Goal: Information Seeking & Learning: Learn about a topic

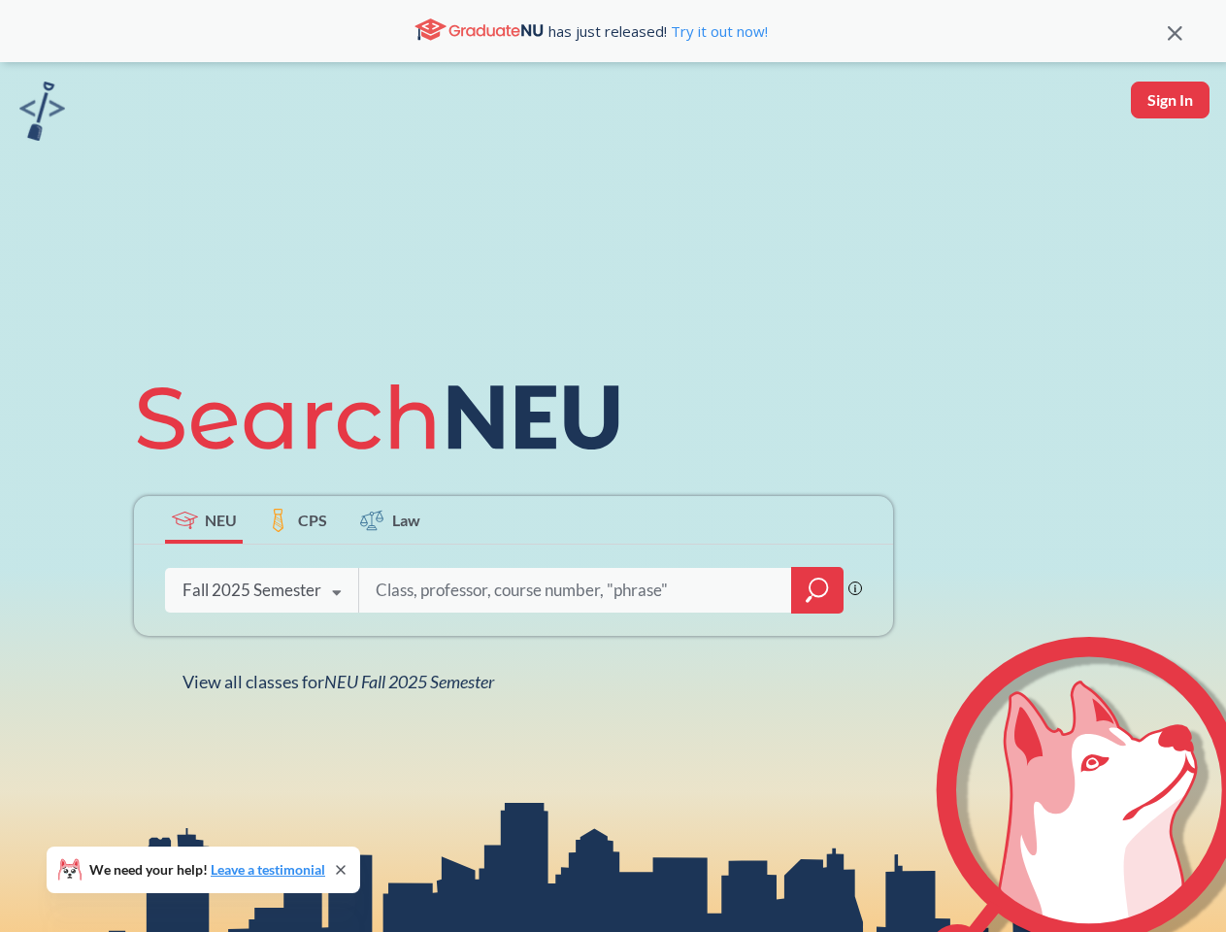
click at [613, 466] on icon at bounding box center [387, 417] width 506 height 109
click at [1175, 31] on icon at bounding box center [1175, 33] width 15 height 15
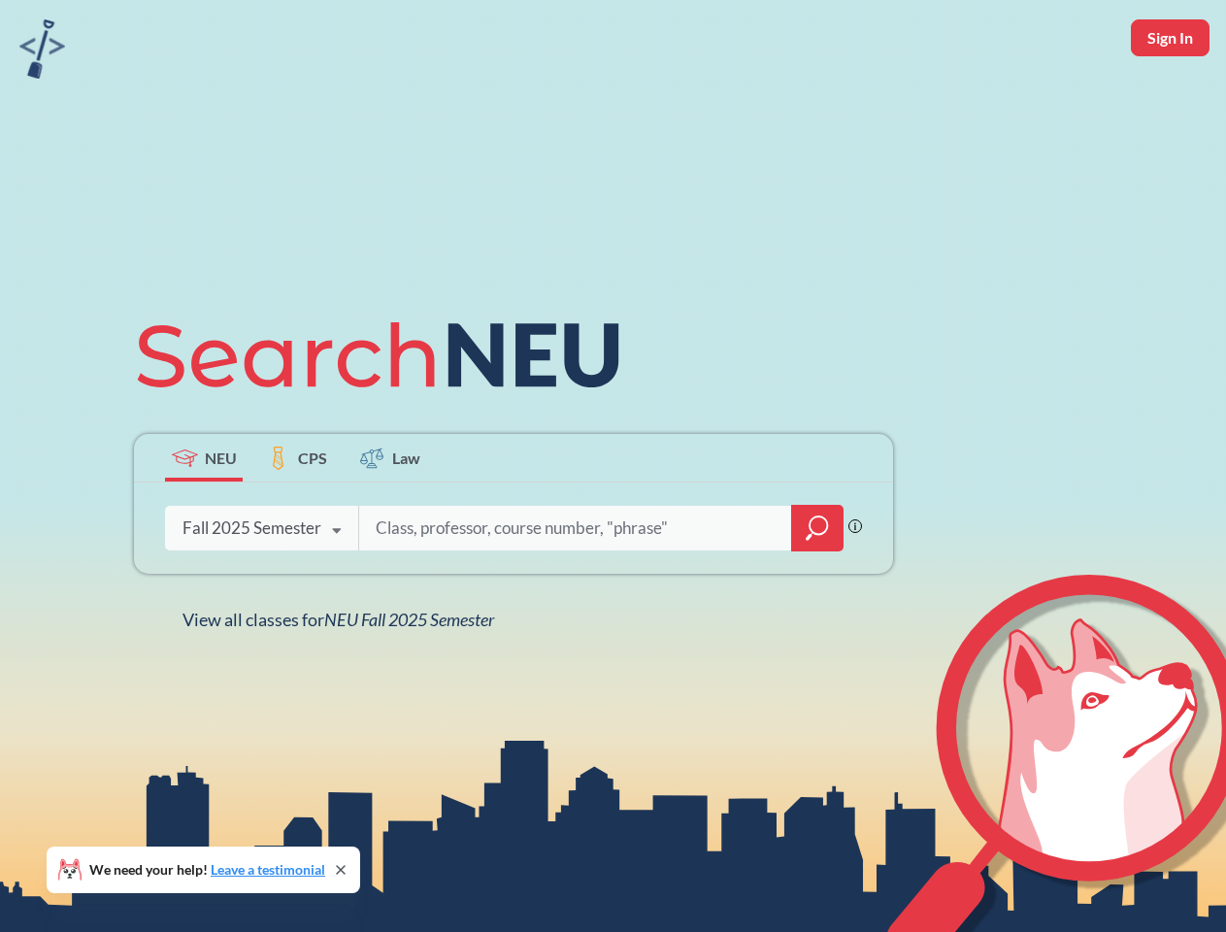
click at [1170, 100] on div "NEU CPS Law Phrase search guarantees the exact search appears in the results. E…" at bounding box center [613, 466] width 1226 height 932
click at [204, 520] on div "Fall 2025 Semester" at bounding box center [252, 528] width 139 height 21
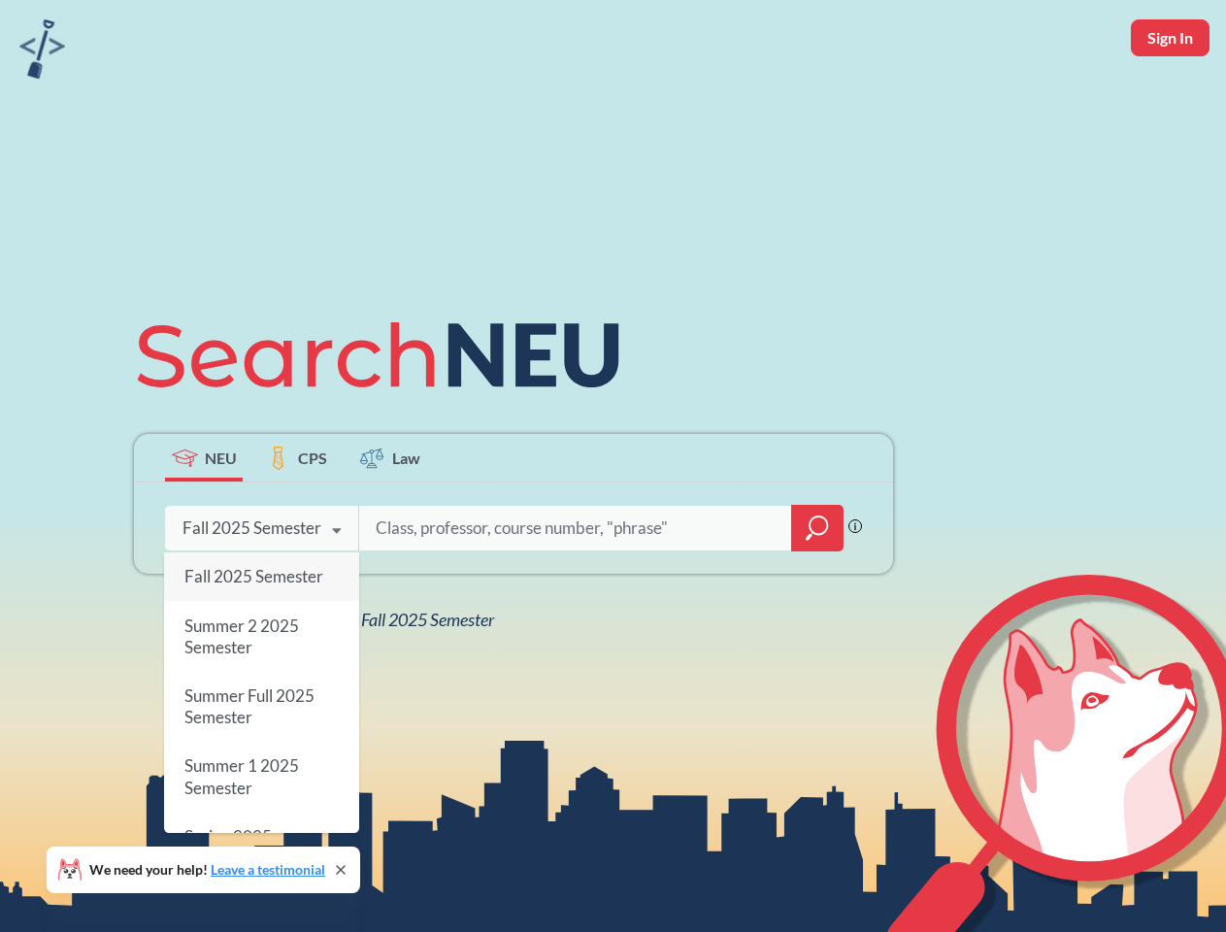
click at [297, 520] on div "Fall 2025 Semester" at bounding box center [252, 528] width 139 height 21
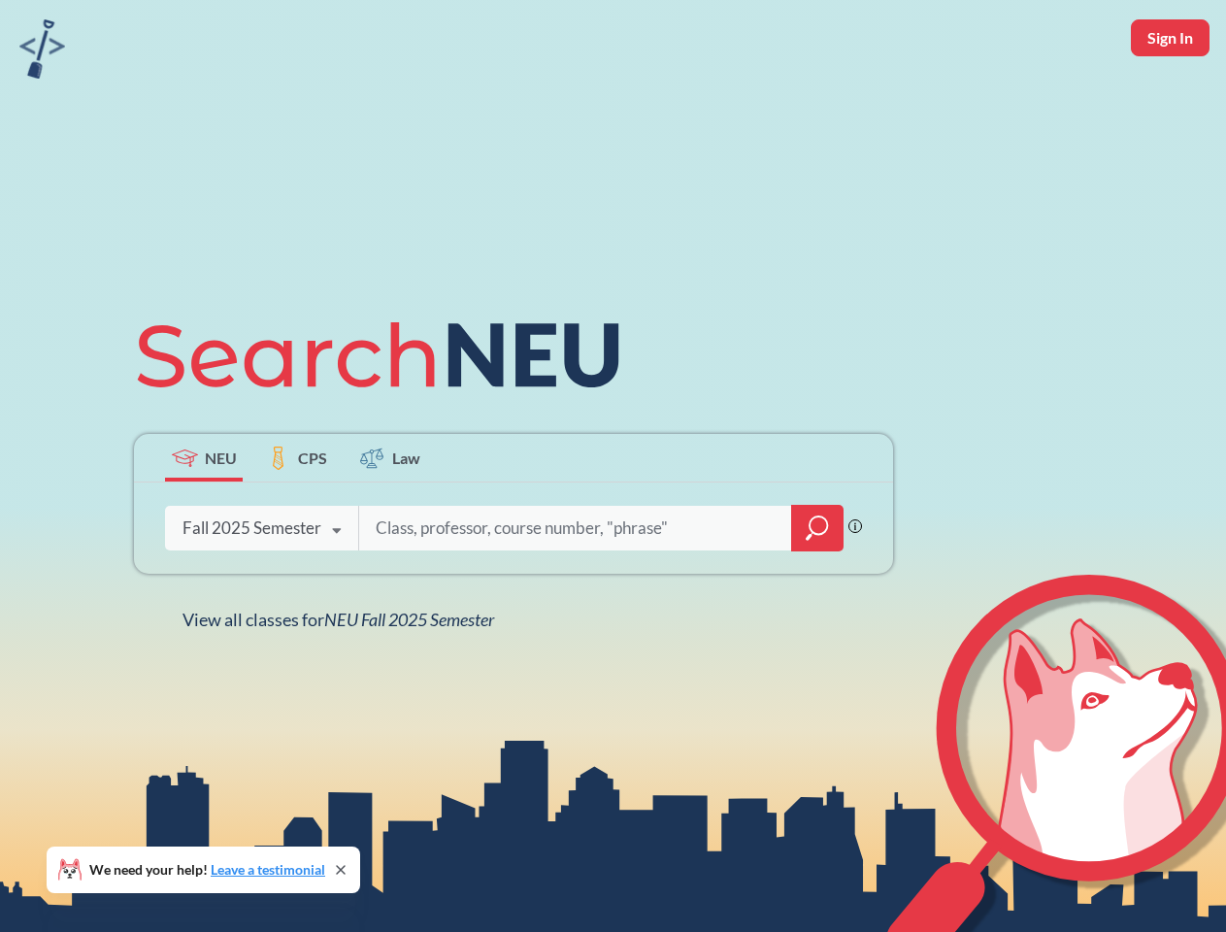
click at [390, 520] on input "search" at bounding box center [576, 528] width 404 height 41
click at [818, 590] on div "NEU CPS Law Phrase search guarantees the exact search appears in the results. E…" at bounding box center [513, 466] width 783 height 330
click at [261, 590] on div "NEU CPS Law Phrase search guarantees the exact search appears in the results. E…" at bounding box center [513, 466] width 783 height 330
click at [337, 593] on div "NEU CPS Law Phrase search guarantees the exact search appears in the results. E…" at bounding box center [513, 466] width 783 height 330
click at [343, 682] on div "NEU CPS Law Phrase search guarantees the exact search appears in the results. E…" at bounding box center [613, 466] width 1226 height 932
